Goal: Communication & Community: Participate in discussion

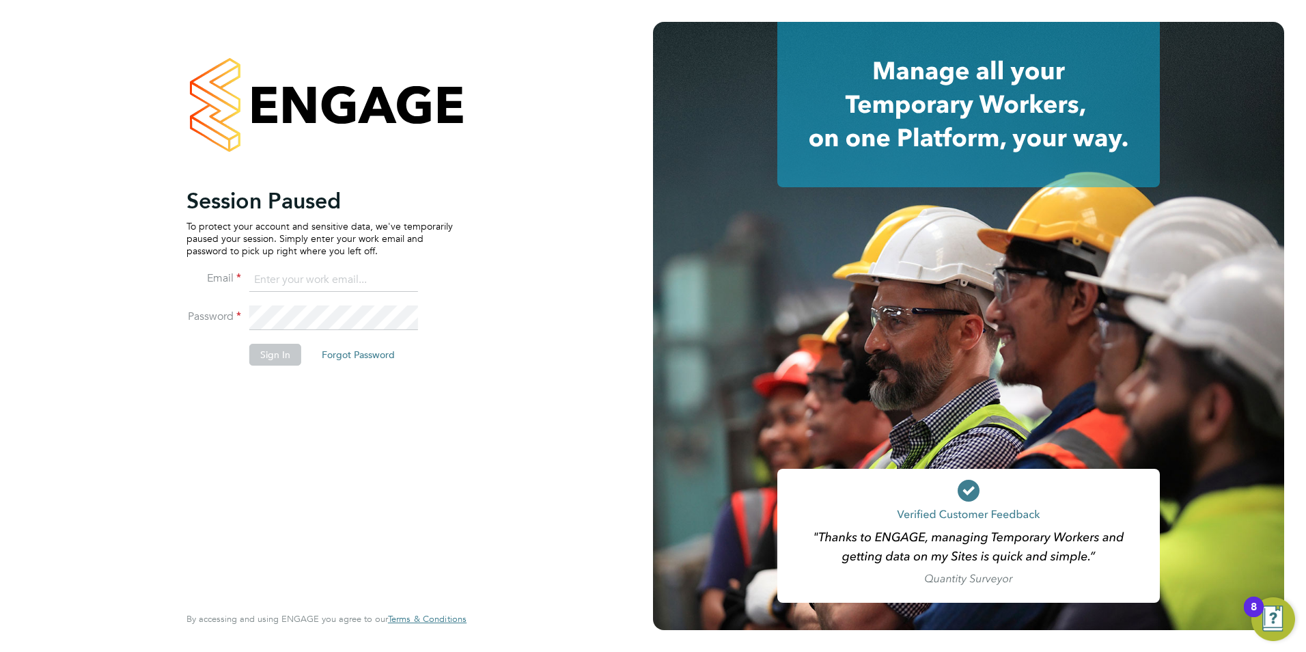
type input "chelsealawford@itsconstruction.co.uk"
drag, startPoint x: 271, startPoint y: 341, endPoint x: 279, endPoint y: 342, distance: 8.3
click at [279, 342] on li "Password" at bounding box center [319, 324] width 266 height 38
drag, startPoint x: 516, startPoint y: 376, endPoint x: 611, endPoint y: 379, distance: 94.3
click at [689, 393] on app-barbie "Session Paused To protect your account and sensitive data, we've temporarily pa…" at bounding box center [653, 326] width 1306 height 652
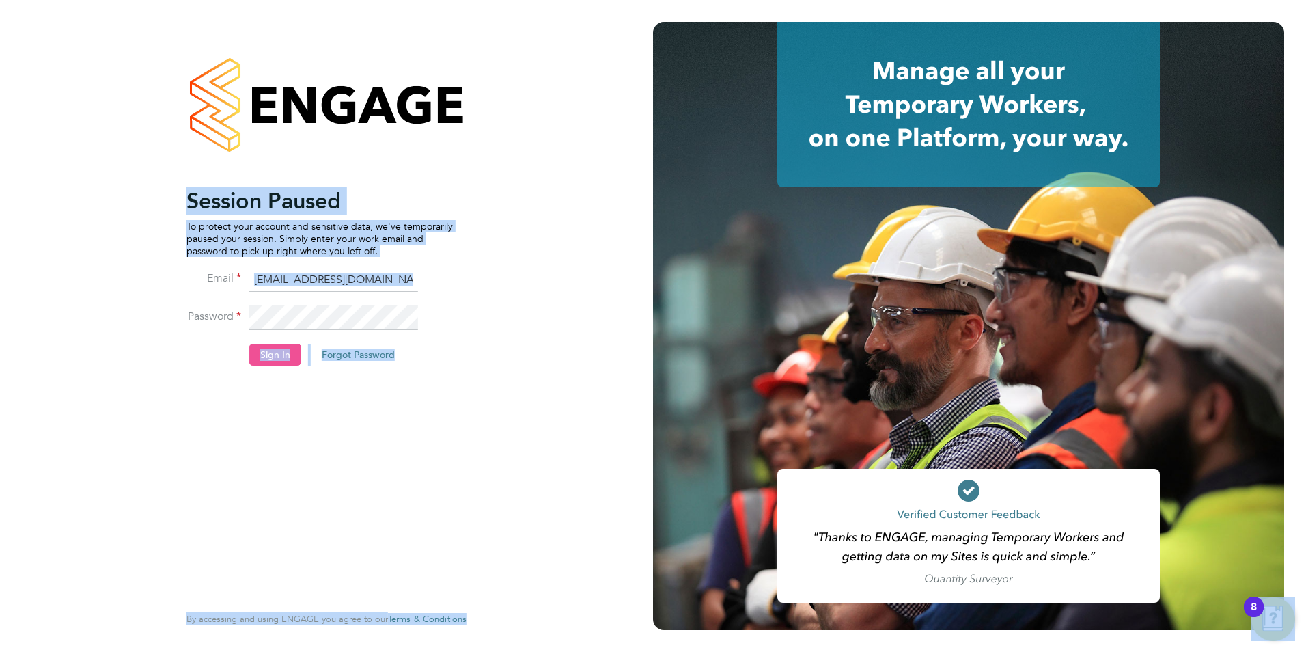
click at [277, 355] on button "Sign In" at bounding box center [275, 355] width 52 height 22
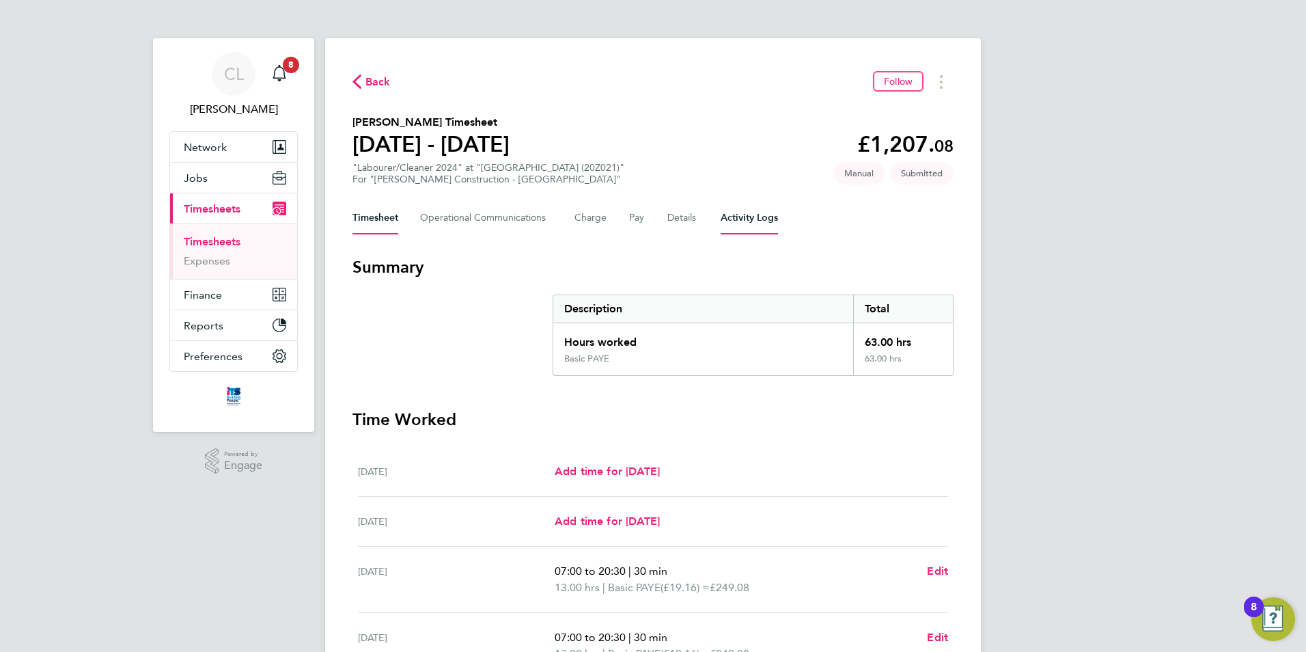
click at [758, 210] on Logs-tab "Activity Logs" at bounding box center [749, 217] width 57 height 33
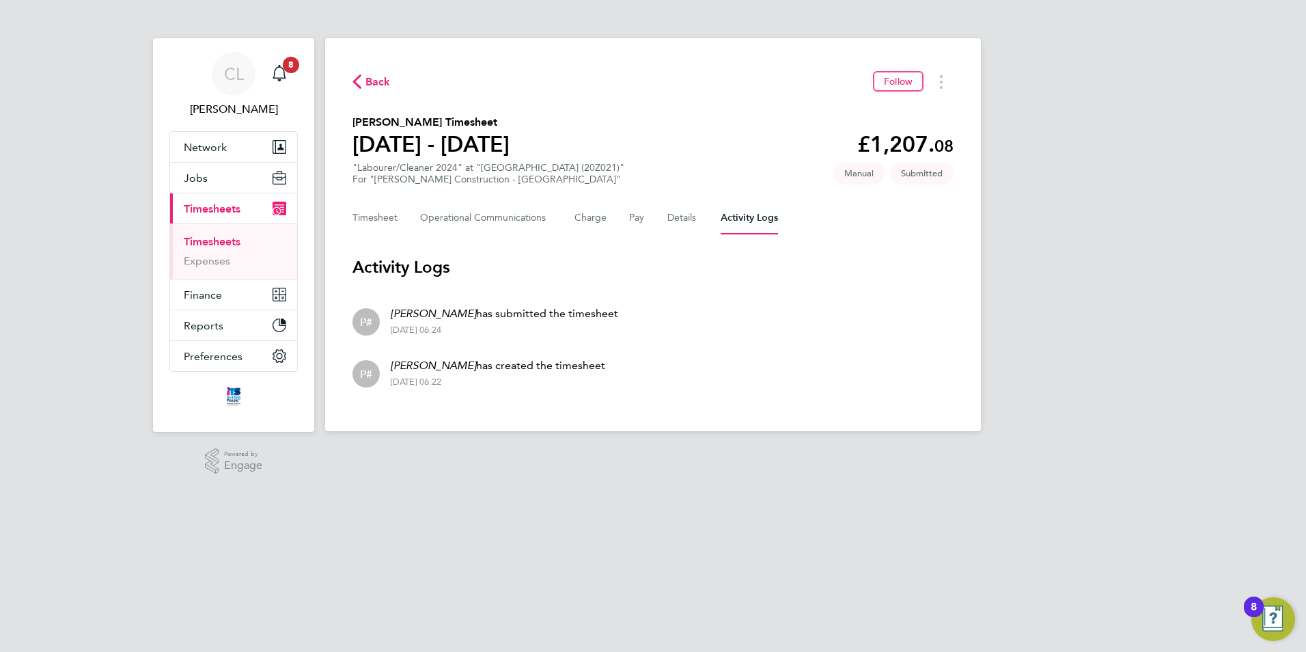
click at [704, 204] on div "Timesheet Operational Communications Charge Pay Details Activity Logs" at bounding box center [652, 217] width 601 height 33
click at [373, 82] on span "Back" at bounding box center [377, 82] width 25 height 16
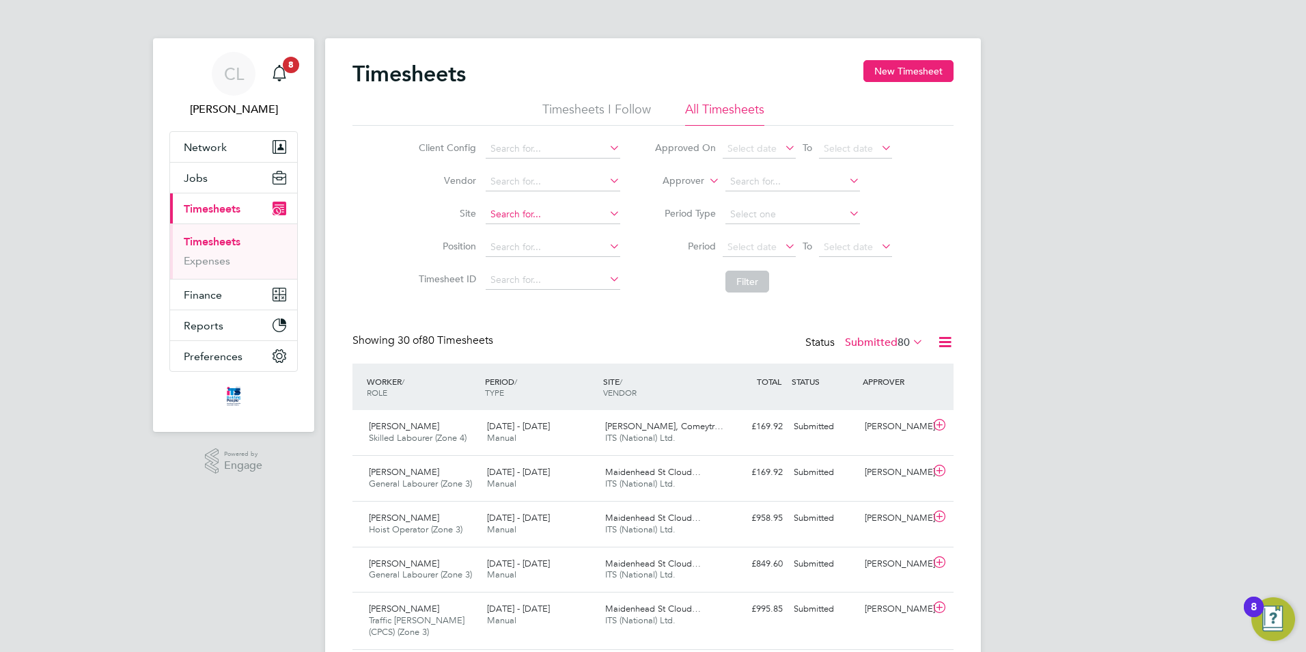
click at [528, 210] on input at bounding box center [553, 214] width 135 height 19
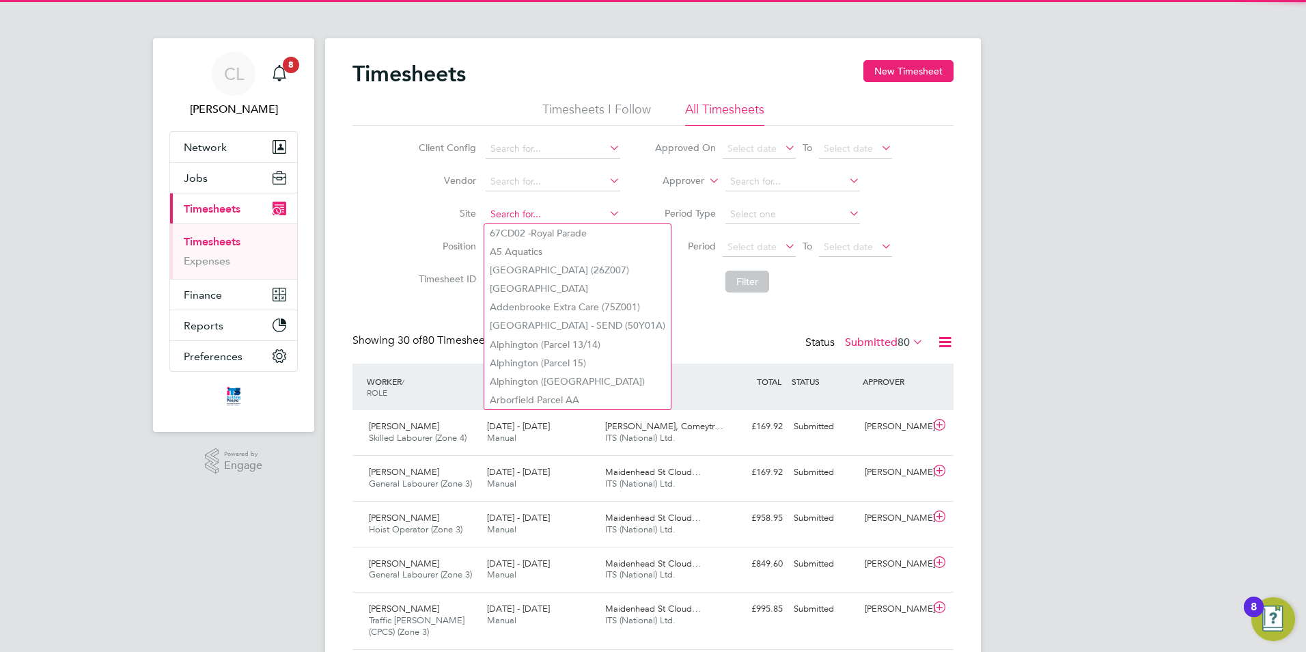
click at [526, 210] on input at bounding box center [553, 214] width 135 height 19
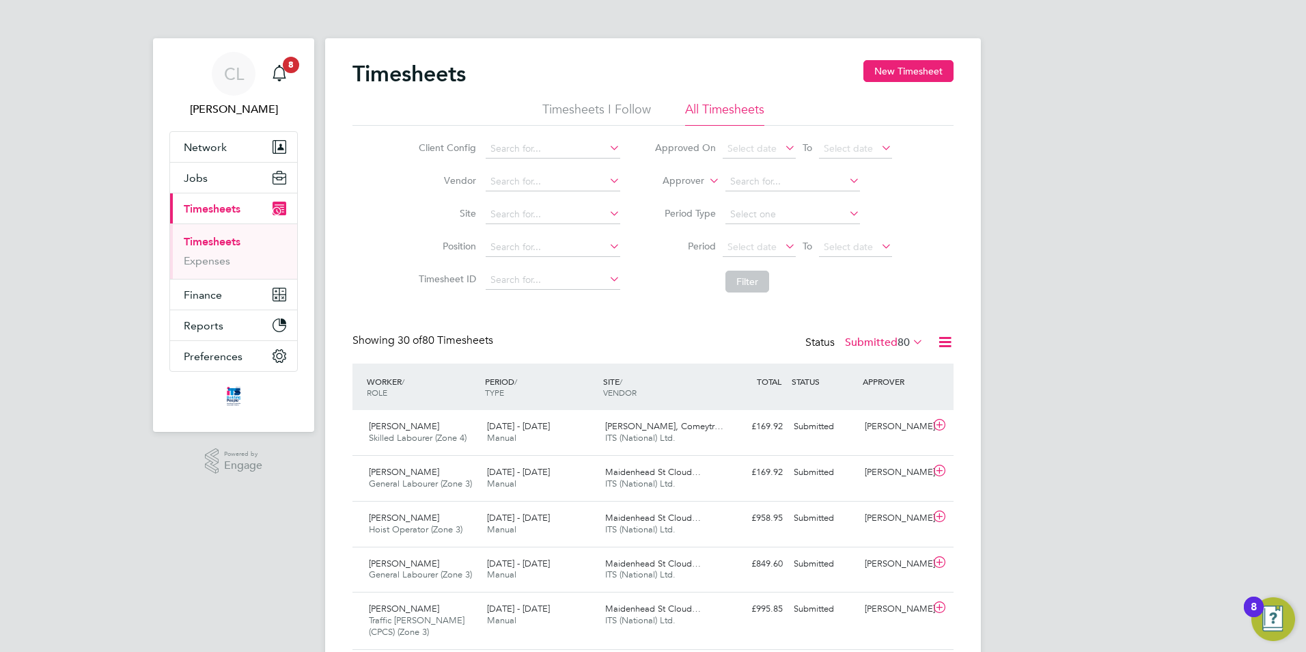
click at [417, 210] on label "Site" at bounding box center [445, 213] width 61 height 12
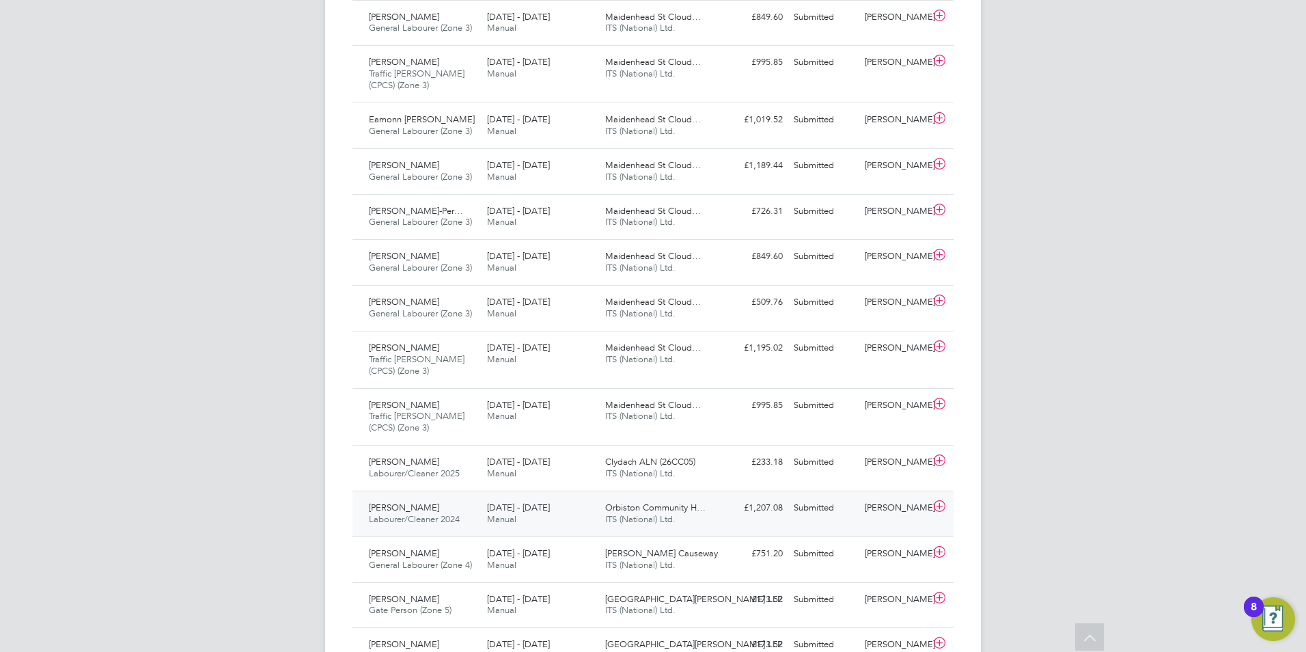
click at [460, 516] on span "Labourer/Cleaner 2024" at bounding box center [414, 519] width 91 height 12
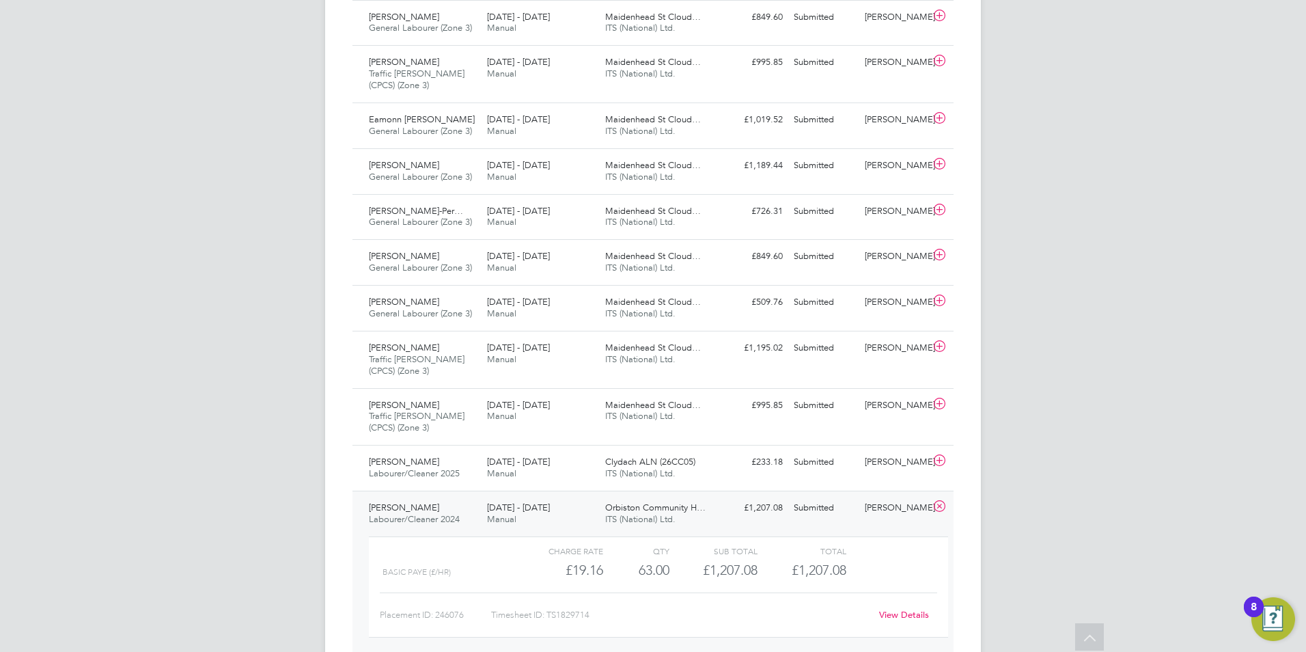
click at [904, 615] on link "View Details" at bounding box center [904, 615] width 50 height 12
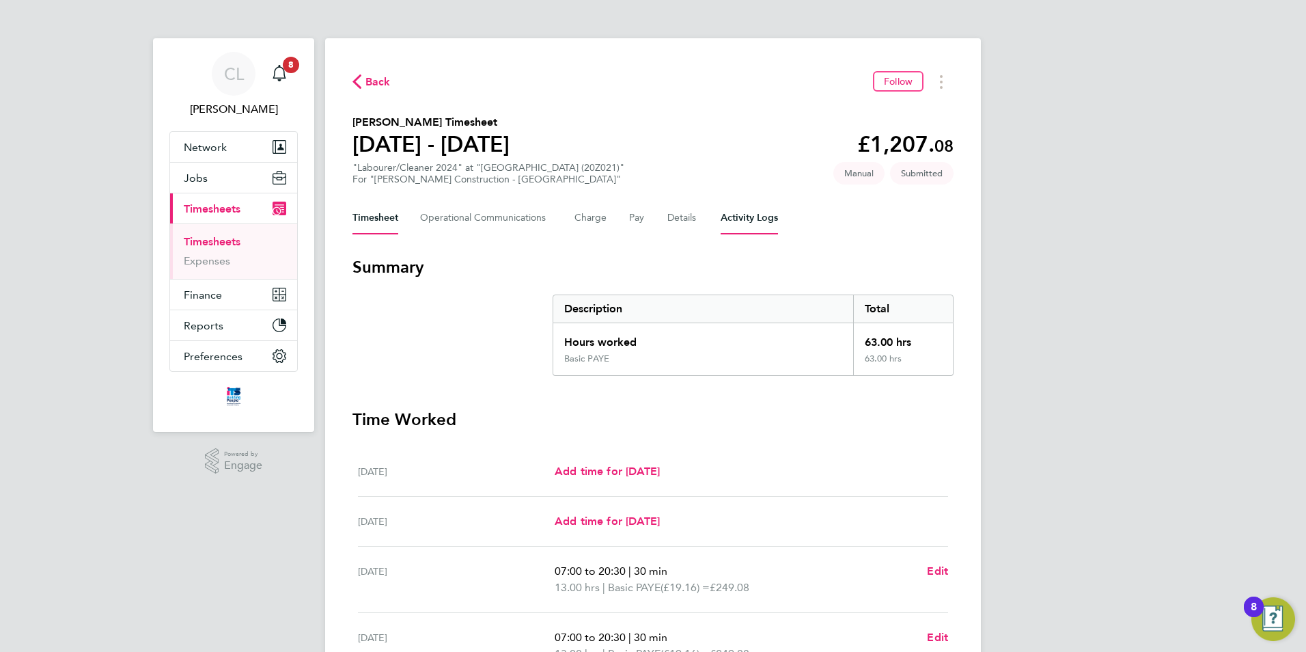
click at [760, 223] on Logs-tab "Activity Logs" at bounding box center [749, 217] width 57 height 33
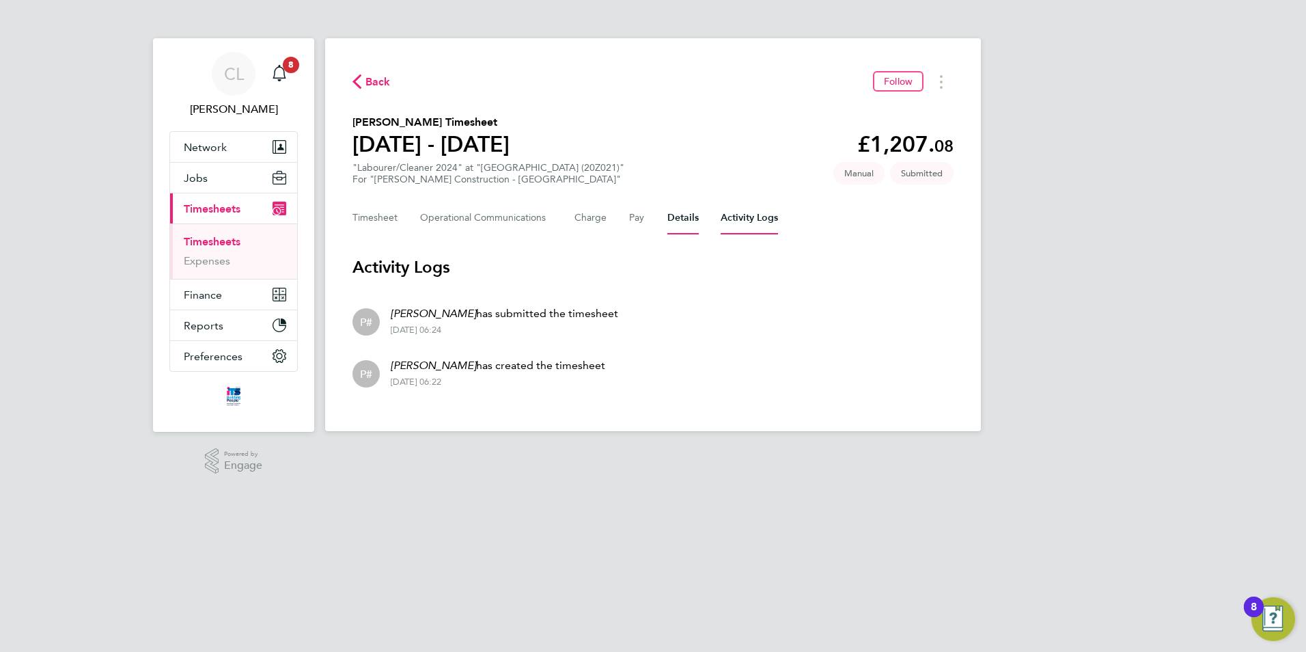
click at [678, 221] on button "Details" at bounding box center [682, 217] width 31 height 33
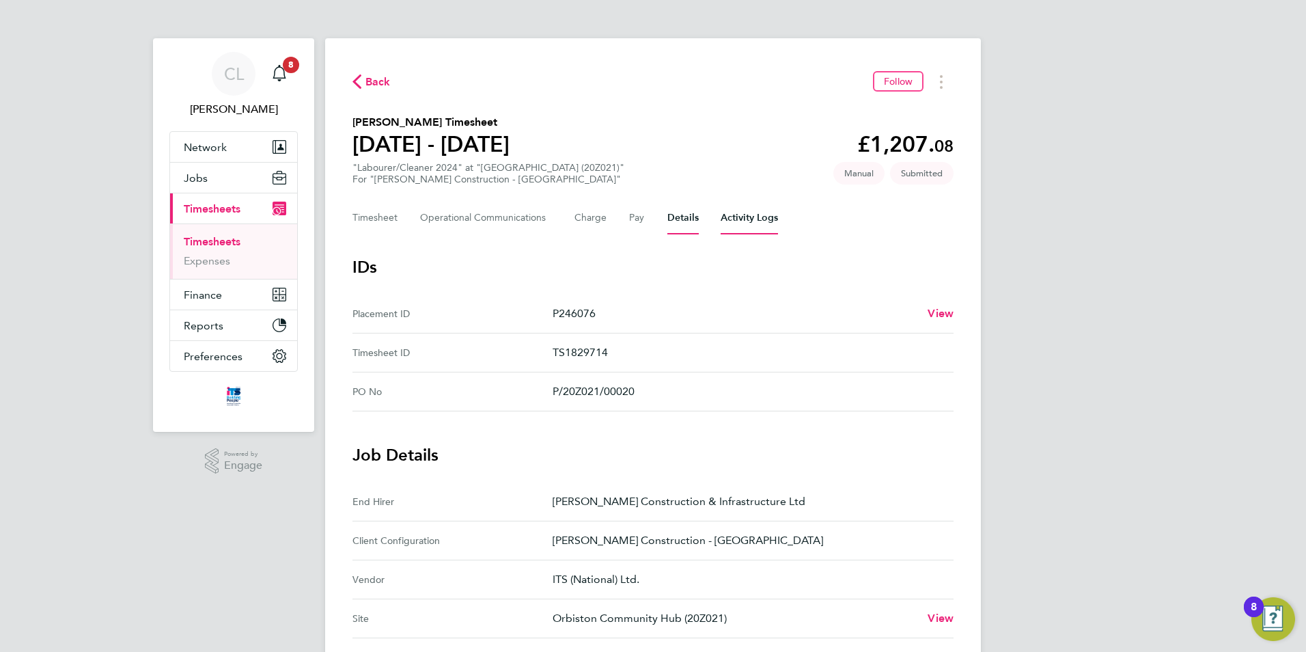
click at [753, 212] on Logs-tab "Activity Logs" at bounding box center [749, 217] width 57 height 33
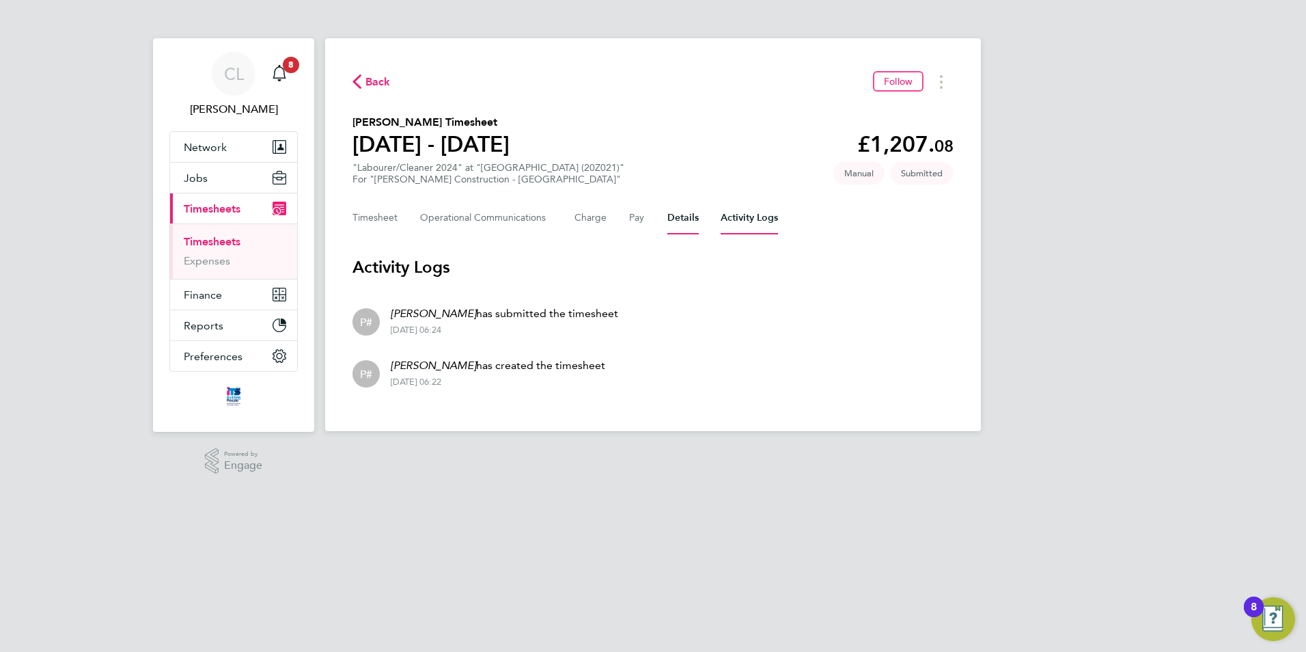
click at [680, 219] on button "Details" at bounding box center [682, 217] width 31 height 33
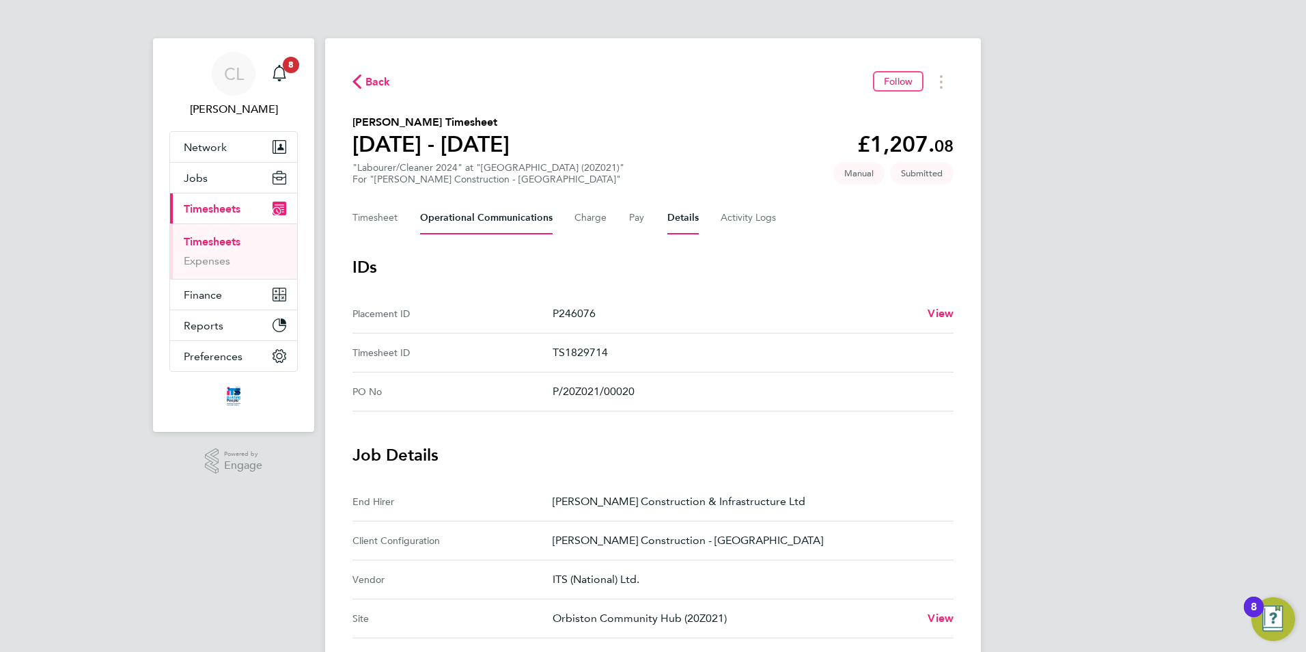
click at [502, 217] on Communications-tab "Operational Communications" at bounding box center [486, 217] width 133 height 33
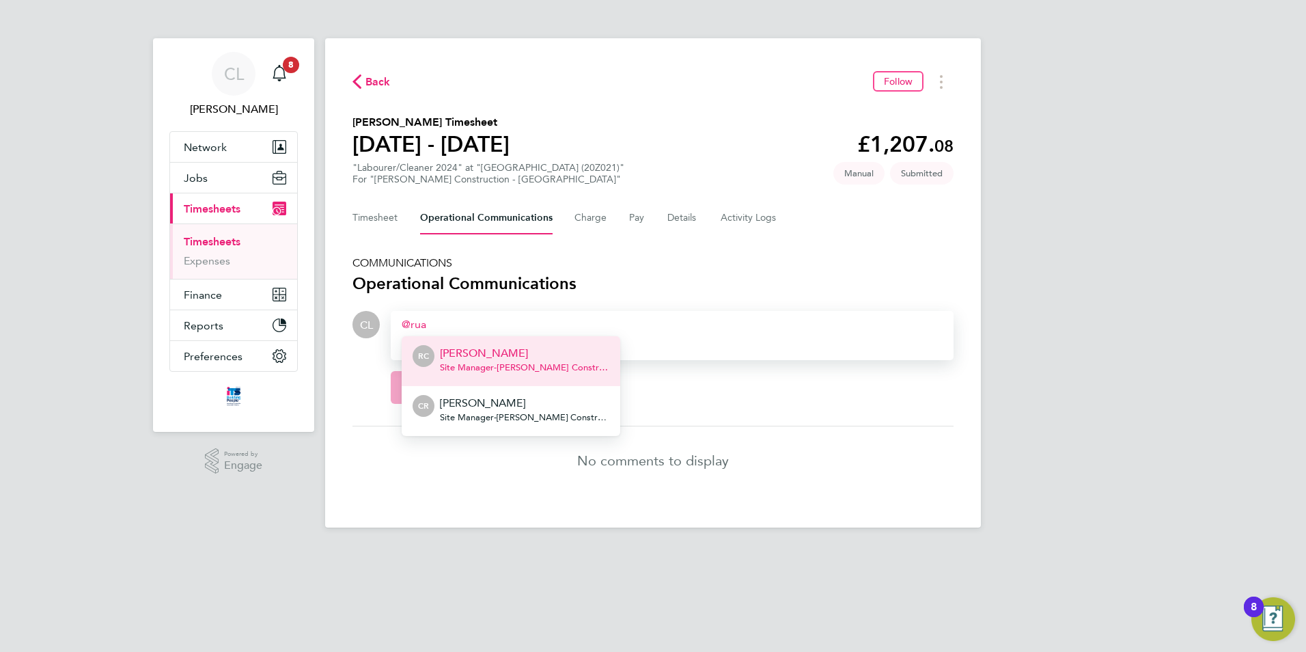
click at [509, 359] on p "Ruairidh Clark" at bounding box center [524, 353] width 169 height 16
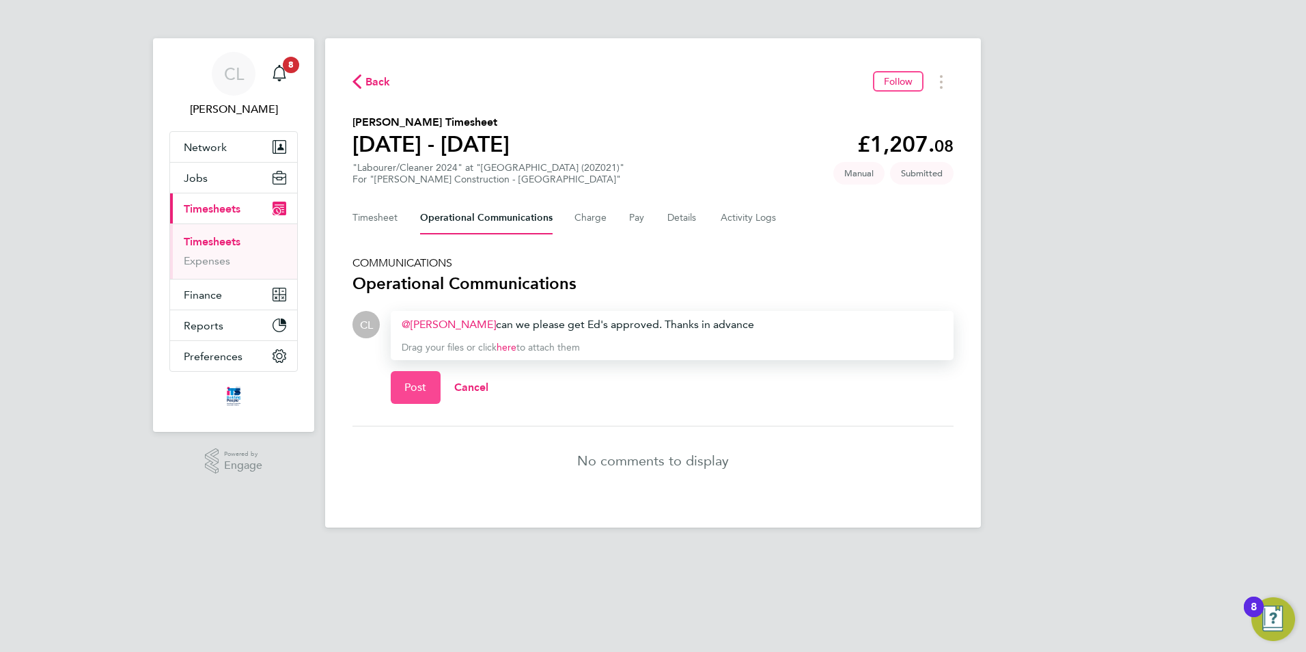
click at [413, 396] on button "Post" at bounding box center [416, 387] width 50 height 33
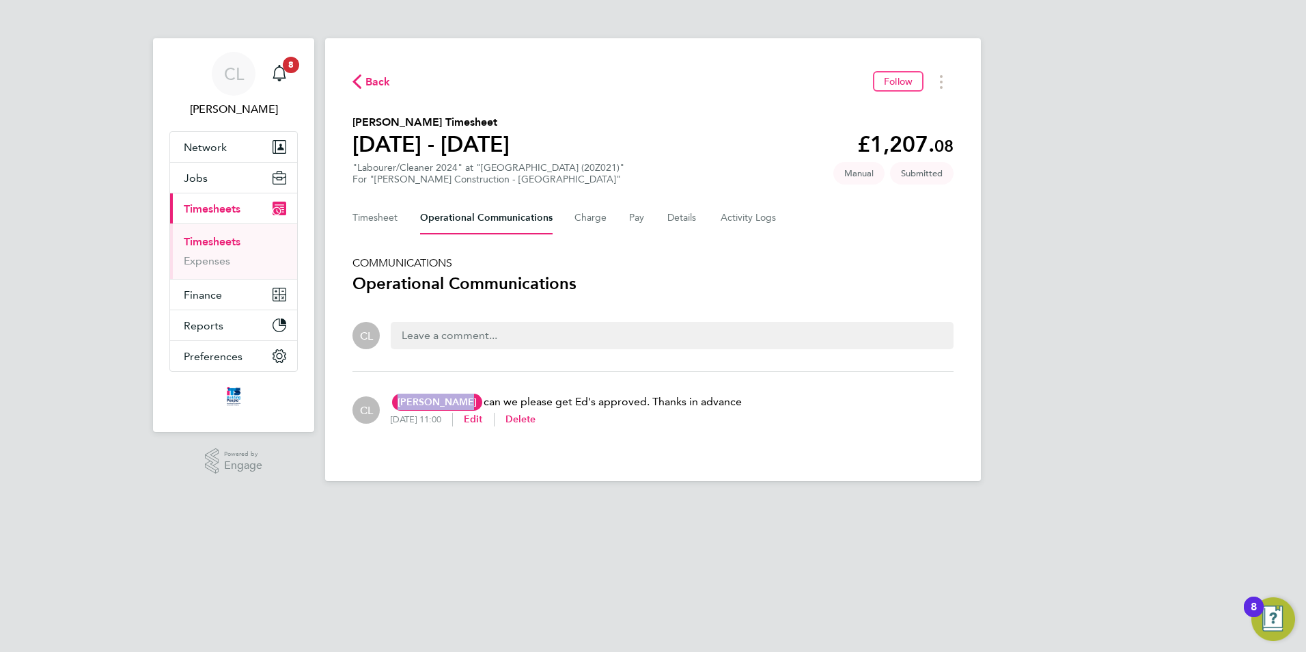
click at [449, 410] on div "Ruairidh Clark RC Ruairidh Clark Morgan Sindall Construction & Infrastructure L…" at bounding box center [437, 401] width 93 height 16
